Goal: Communication & Community: Answer question/provide support

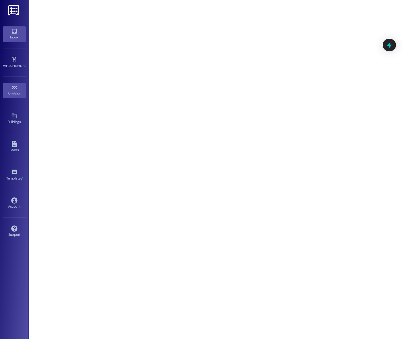
click at [15, 32] on icon at bounding box center [14, 31] width 5 height 5
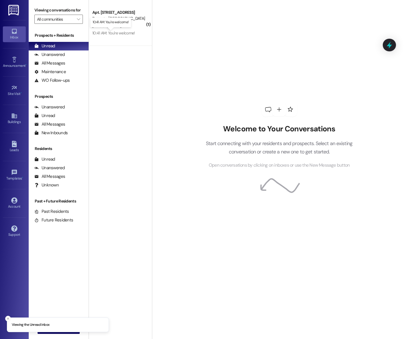
click at [119, 32] on div "10:41 AM: You're welcome! 10:41 AM: You're welcome!" at bounding box center [113, 32] width 43 height 5
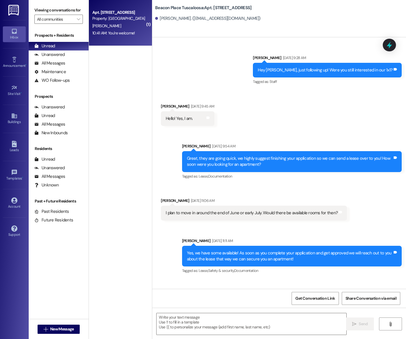
scroll to position [17437, 0]
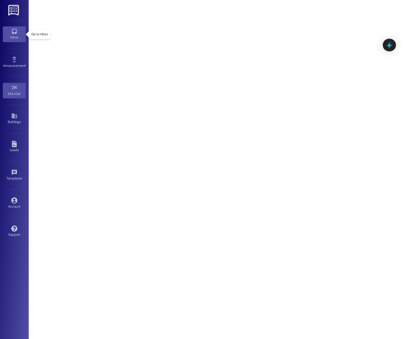
click at [12, 34] on icon at bounding box center [14, 31] width 6 height 6
